Goal: Register for event/course

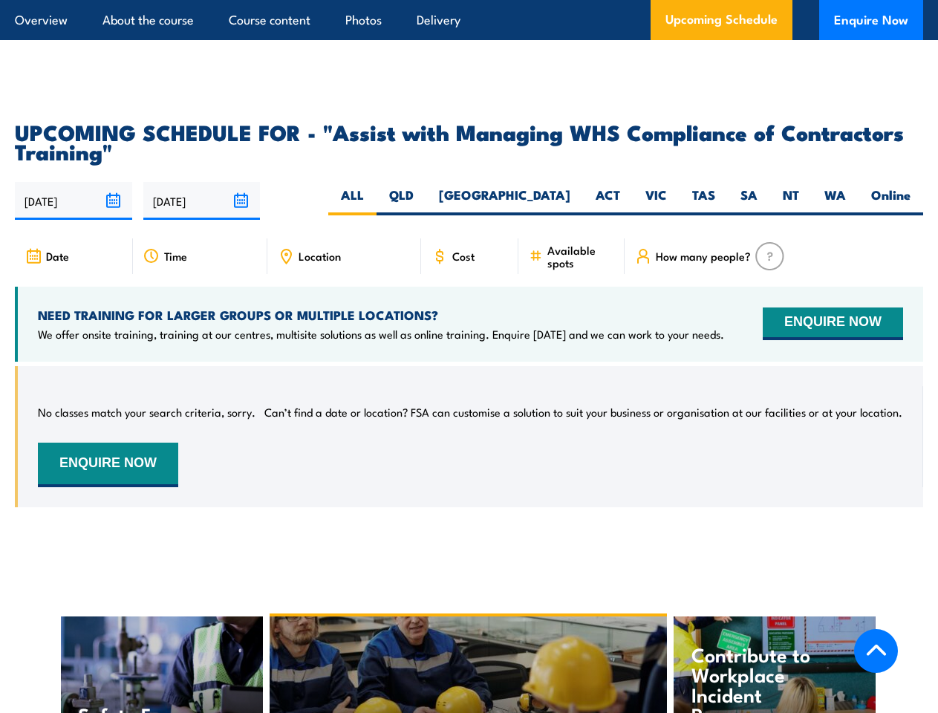
click at [469, 0] on article "Overview About the course Course content Photos Delivery Upcoming Schedule Enqu…" at bounding box center [469, 20] width 908 height 40
click at [74, 182] on input "[DATE]" at bounding box center [73, 201] width 117 height 38
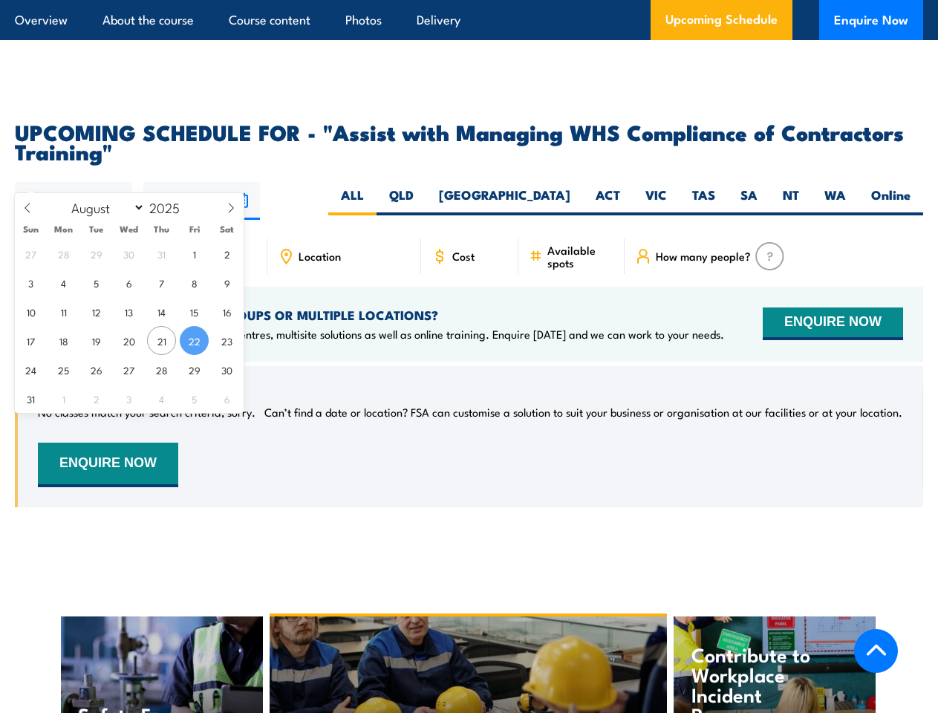
click at [202, 182] on input "[DATE]" at bounding box center [201, 201] width 117 height 38
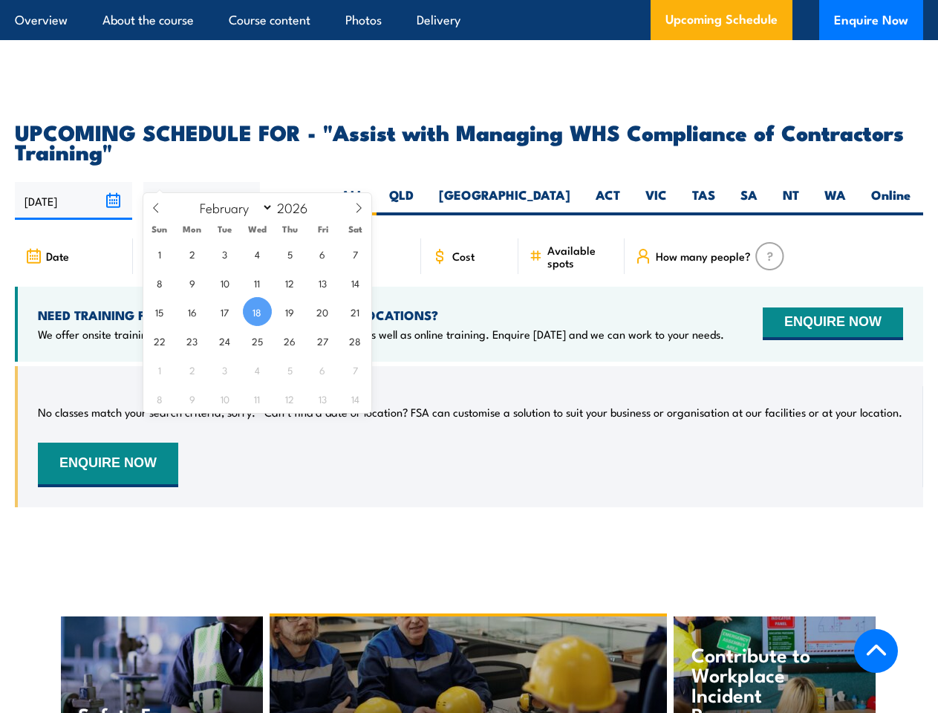
click at [469, 649] on div "Health and Safety Committee Training" at bounding box center [469, 711] width 398 height 188
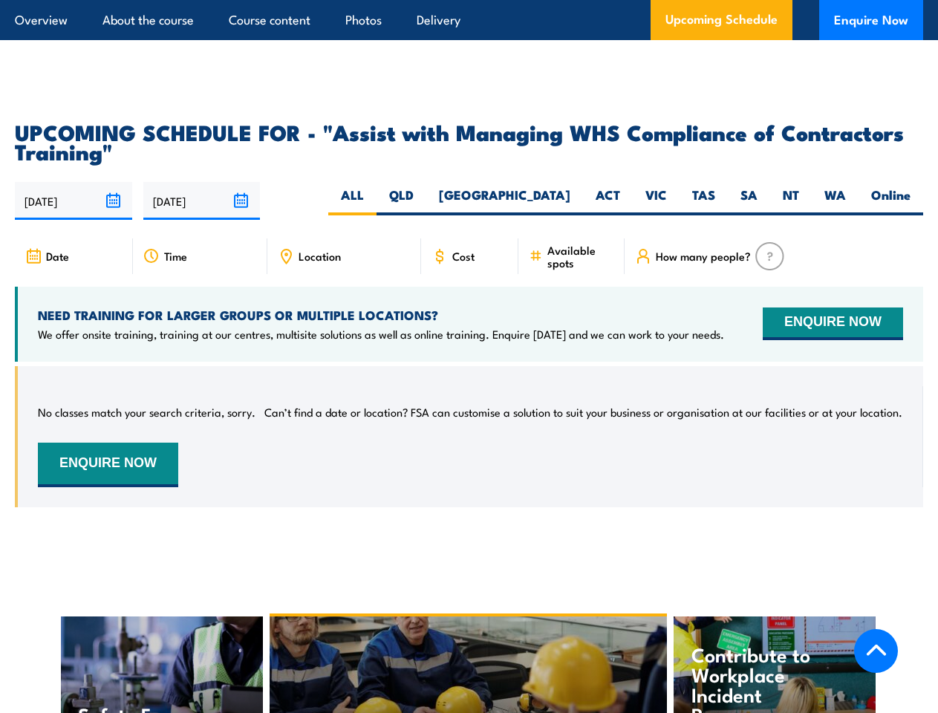
click at [469, 651] on div "Health and Safety Committee Training" at bounding box center [469, 711] width 398 height 188
